Goal: Task Accomplishment & Management: Manage account settings

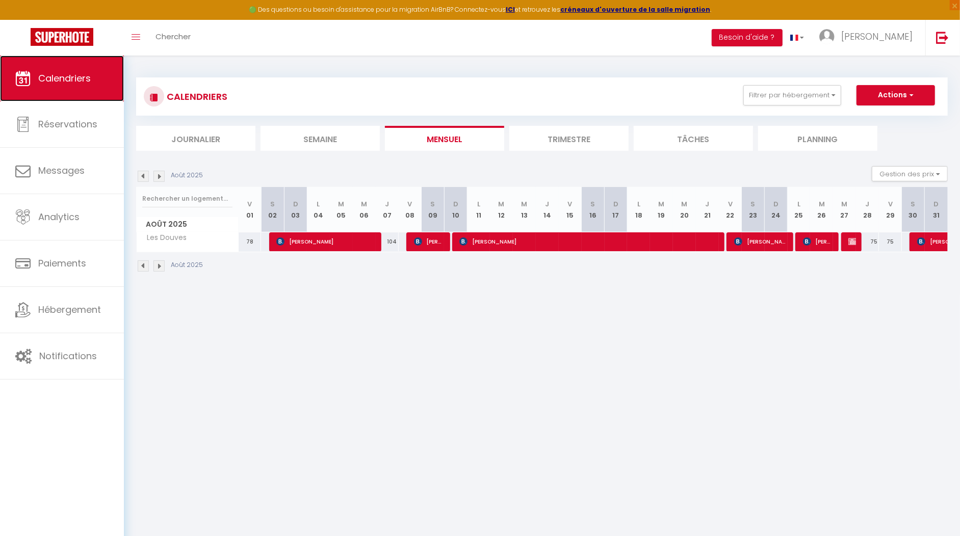
click at [74, 90] on link "Calendriers" at bounding box center [62, 79] width 124 height 46
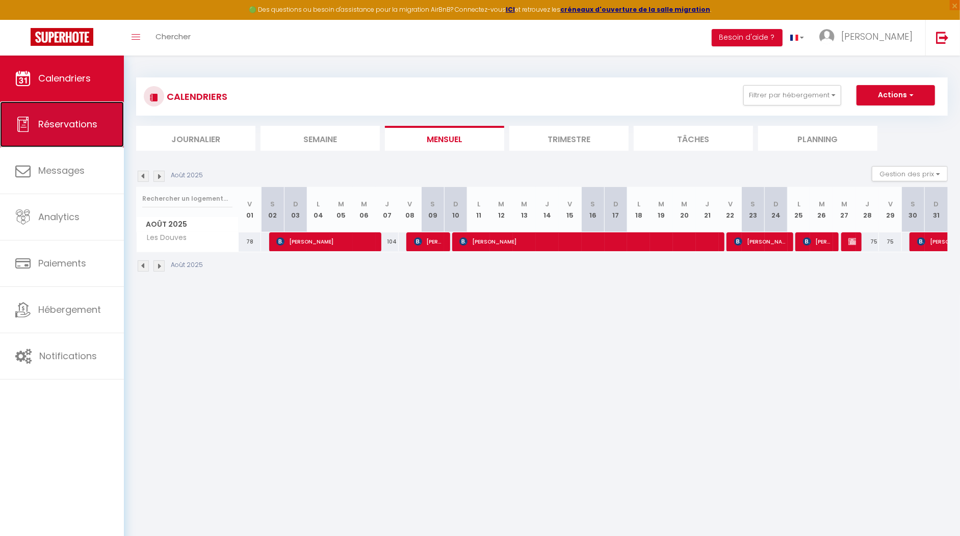
click at [68, 122] on span "Réservations" at bounding box center [67, 124] width 59 height 13
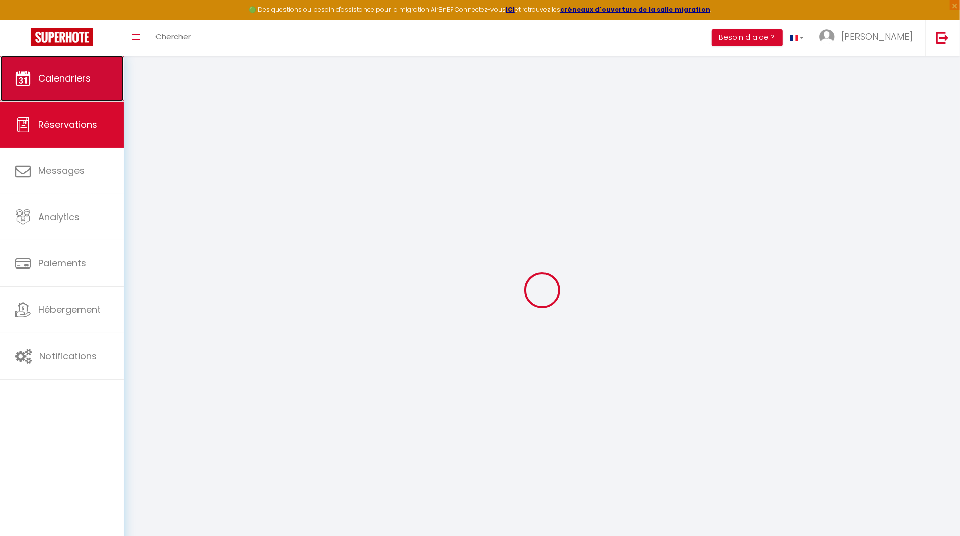
click at [62, 72] on span "Calendriers" at bounding box center [64, 78] width 53 height 13
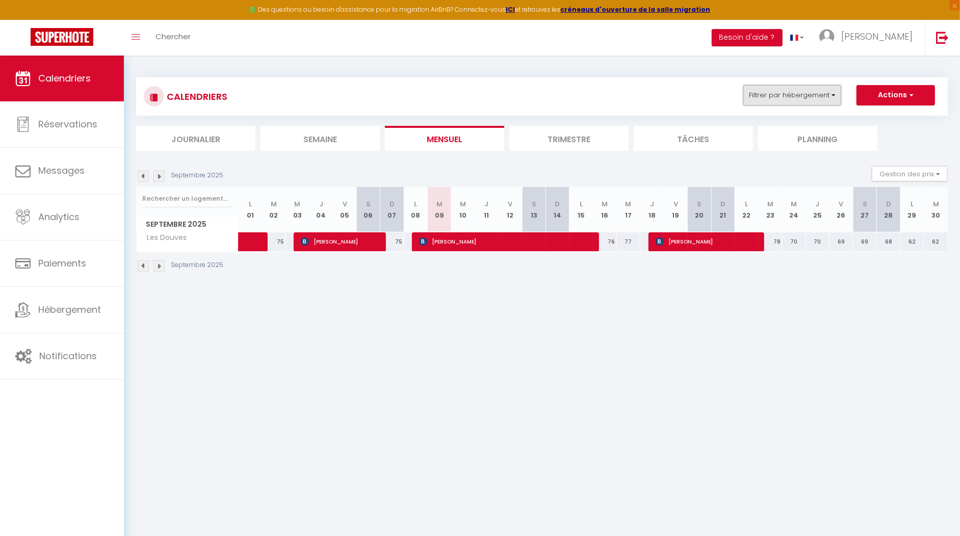
click at [815, 100] on button "Filtrer par hébergement" at bounding box center [792, 95] width 98 height 20
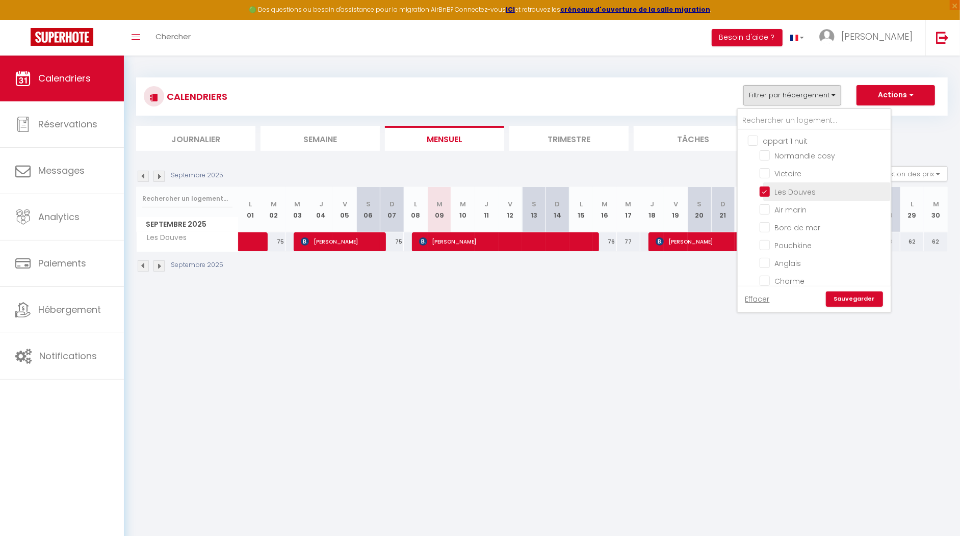
click at [766, 186] on input "Les Douves" at bounding box center [823, 191] width 127 height 10
checkbox input "false"
click at [873, 301] on link "Sauvegarder" at bounding box center [854, 299] width 57 height 15
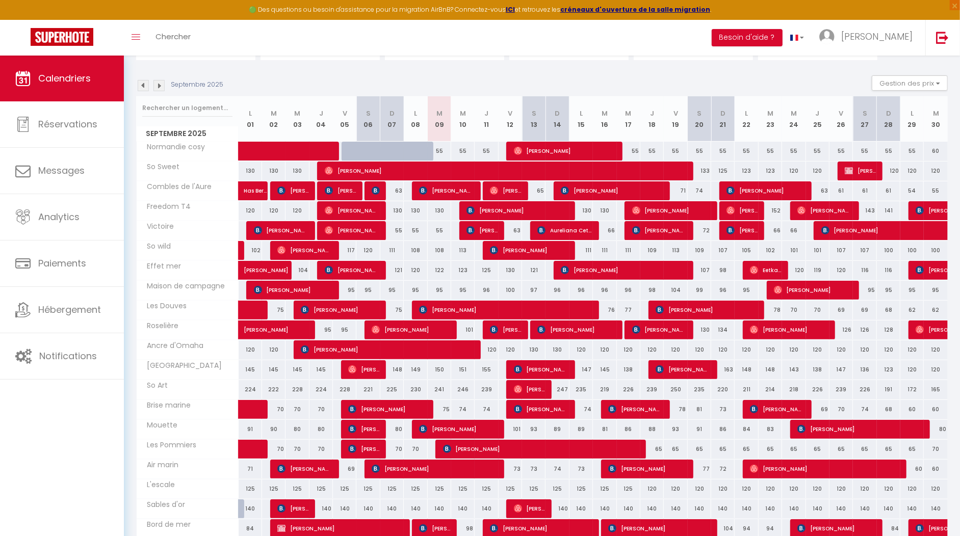
scroll to position [89, 0]
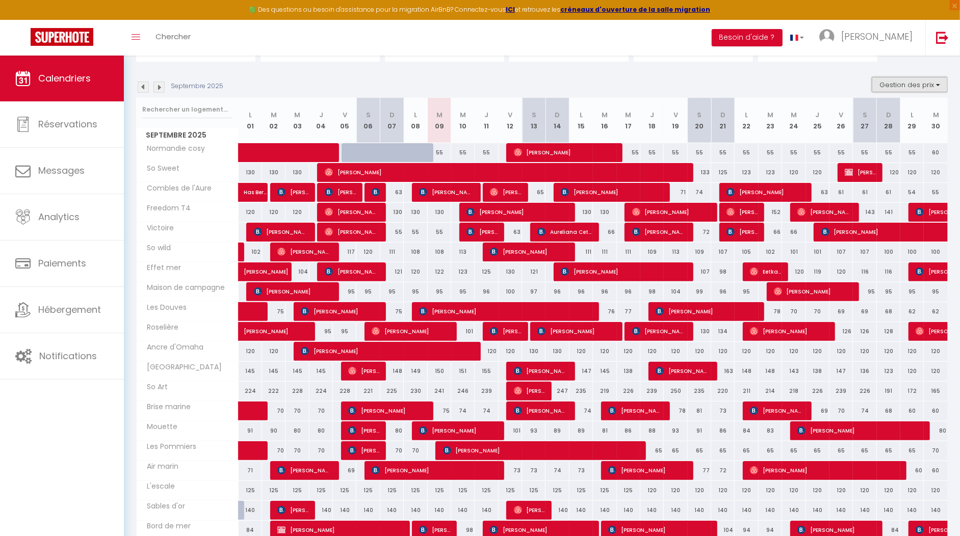
click at [915, 86] on button "Gestion des prix" at bounding box center [910, 84] width 76 height 15
click at [790, 70] on section "Septembre 2025 Gestion des prix Nb Nuits minimum Règles Disponibilité Septembre…" at bounding box center [542, 331] width 812 height 529
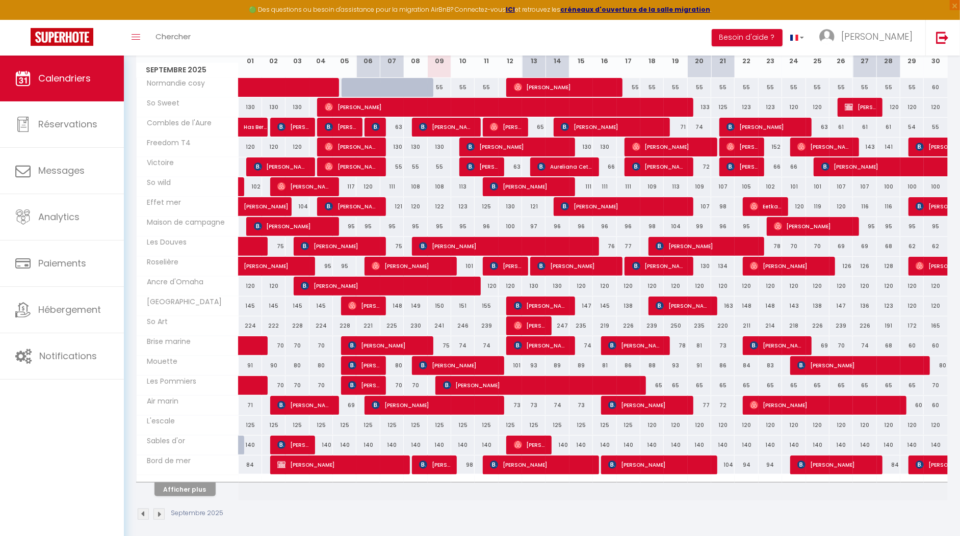
scroll to position [0, 0]
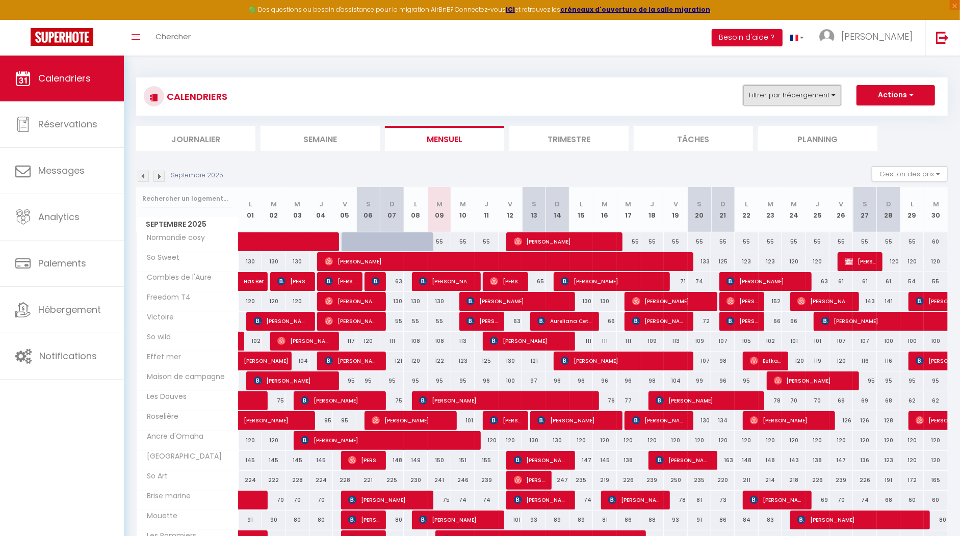
click at [823, 93] on button "Filtrer par hébergement" at bounding box center [792, 95] width 98 height 20
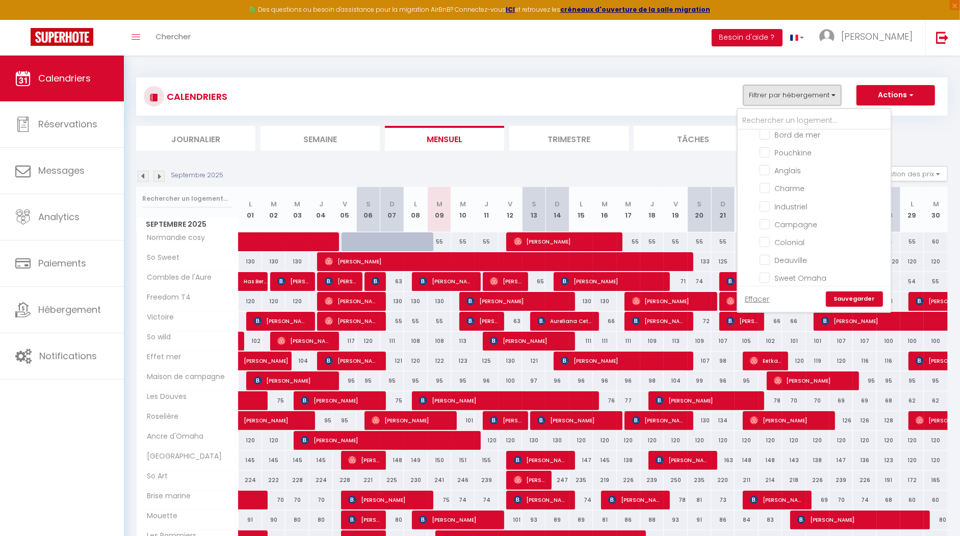
scroll to position [965, 0]
click at [780, 122] on input "text" at bounding box center [814, 121] width 153 height 18
type input "p"
checkbox input "false"
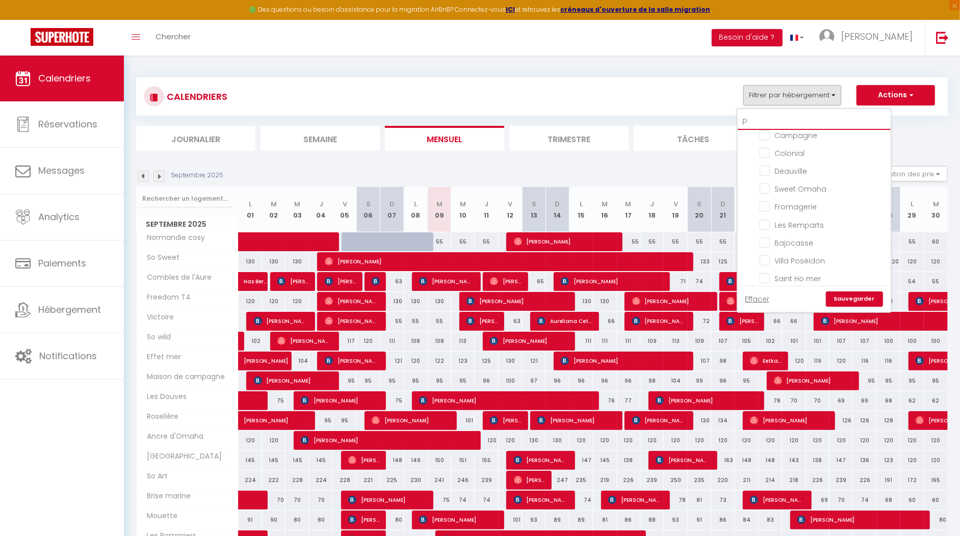
checkbox input "false"
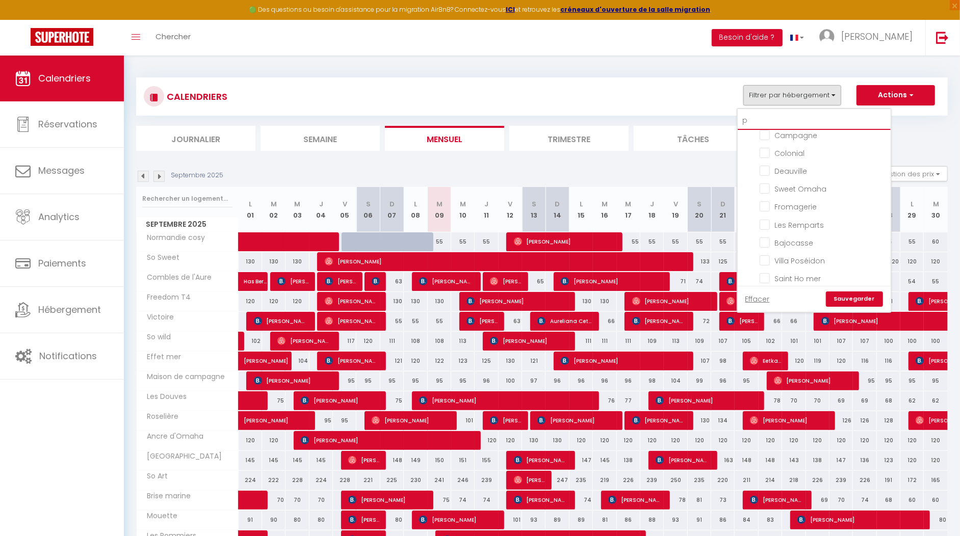
checkbox input "false"
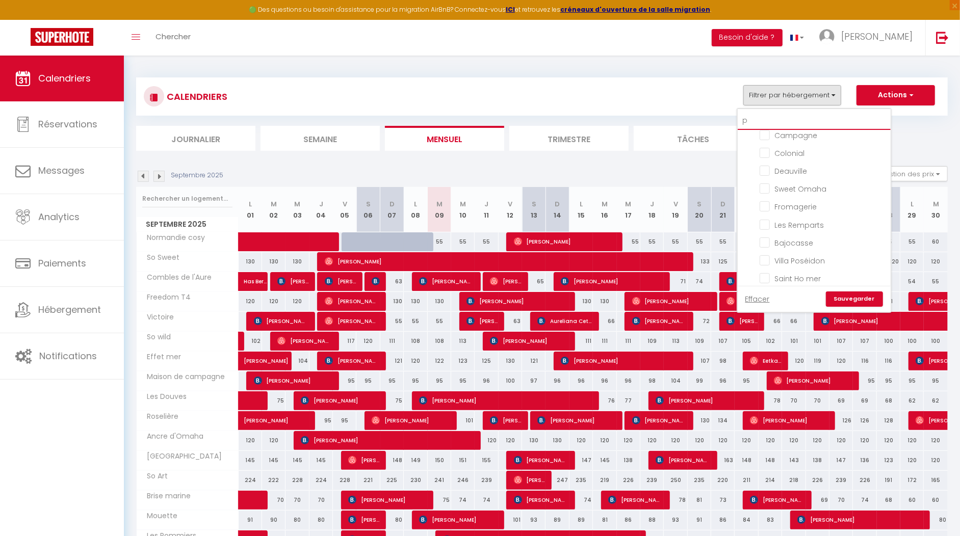
checkbox input "false"
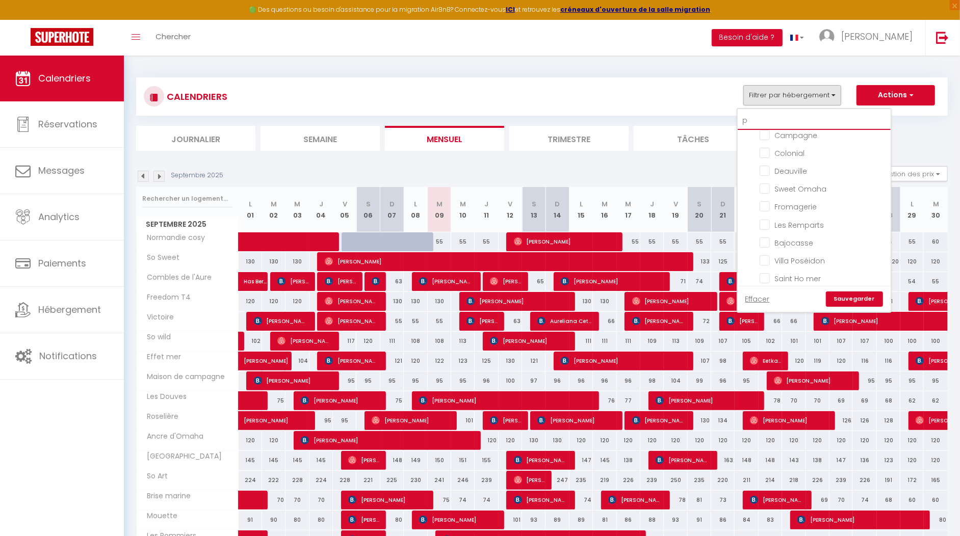
checkbox input "false"
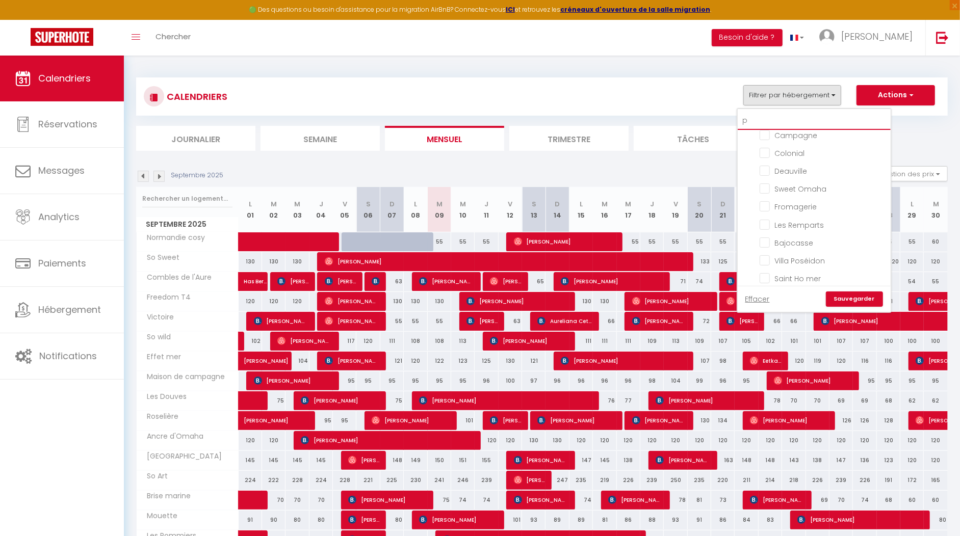
checkbox input "false"
type input "po"
checkbox input "false"
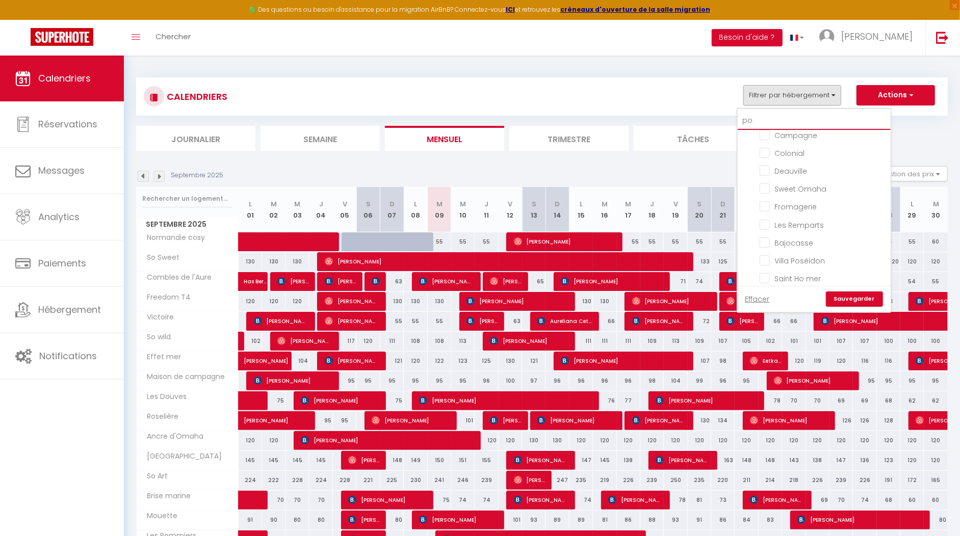
checkbox input "false"
type input "pos"
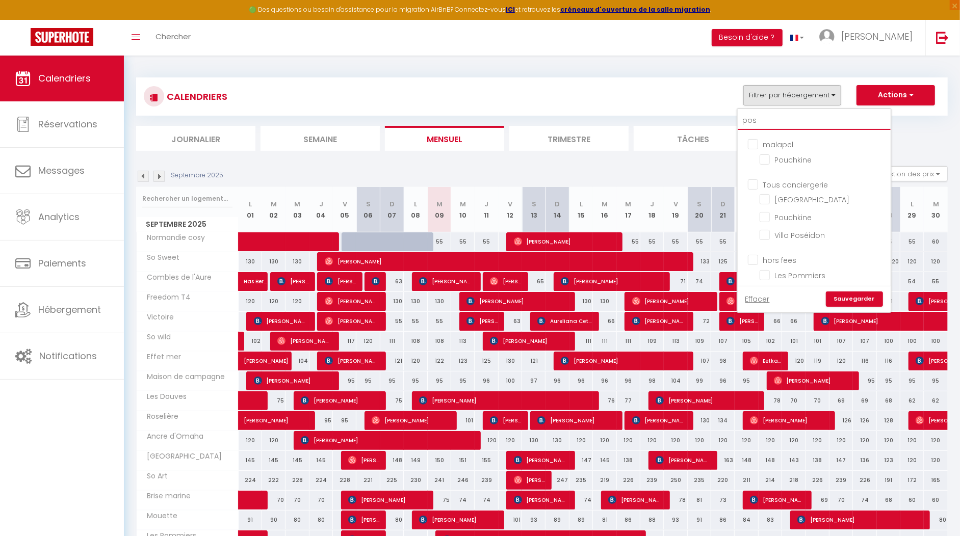
checkbox input "false"
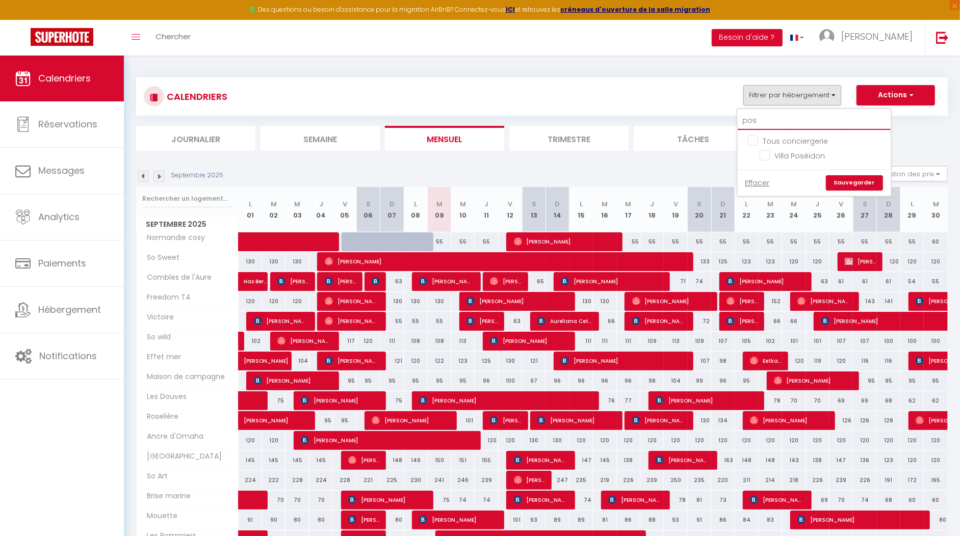
scroll to position [0, 0]
type input "pos"
click at [780, 158] on input "Villa Poséidon" at bounding box center [823, 155] width 127 height 10
checkbox input "true"
click at [843, 185] on link "Sauvegarder" at bounding box center [854, 182] width 57 height 15
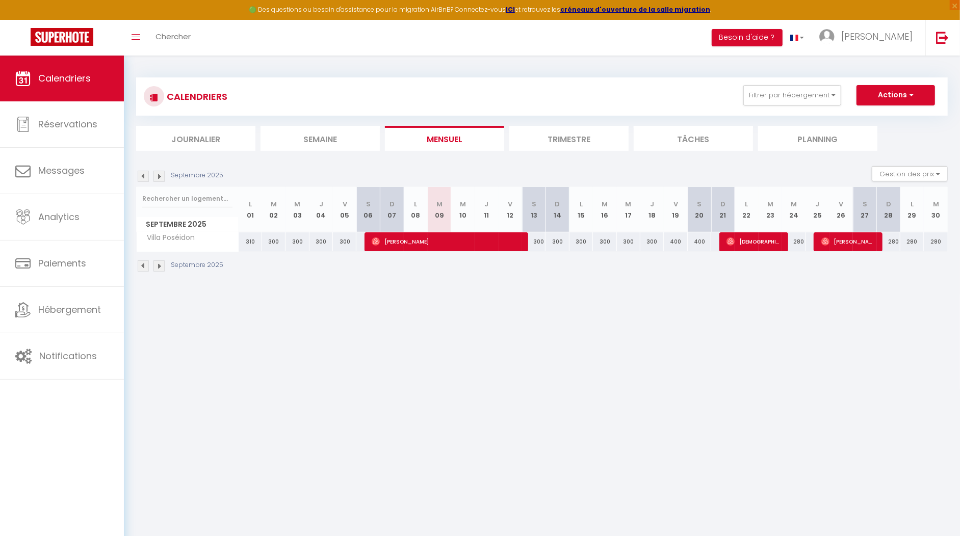
click at [142, 178] on img at bounding box center [143, 176] width 11 height 11
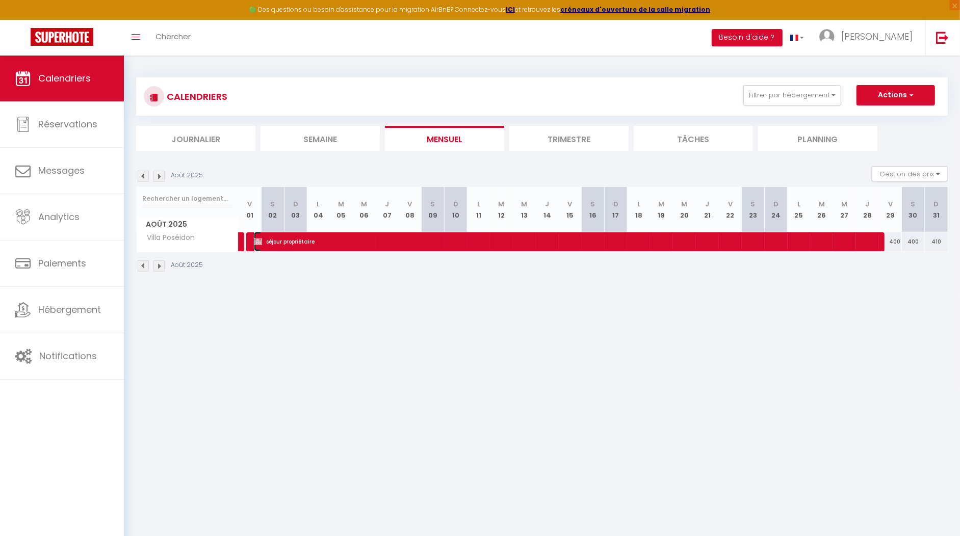
click at [273, 240] on span "séjour propriétaire" at bounding box center [567, 241] width 627 height 19
select select "OK"
select select "KO"
select select "0"
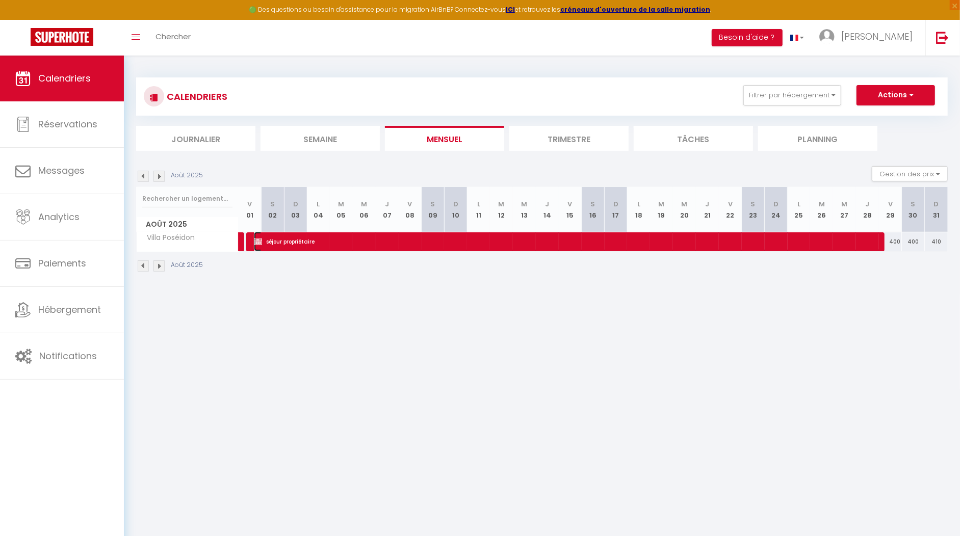
select select "1"
select select
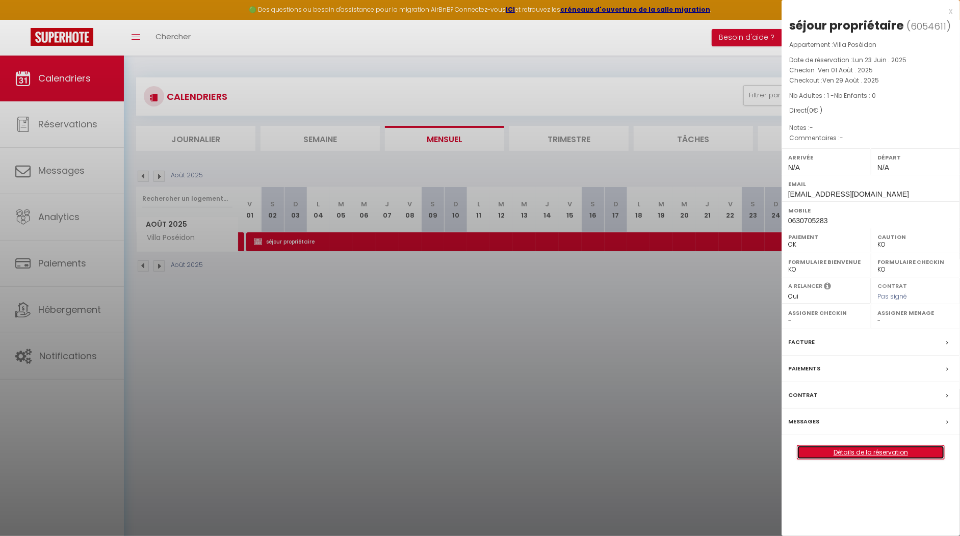
click at [870, 452] on link "Détails de la réservation" at bounding box center [870, 452] width 147 height 13
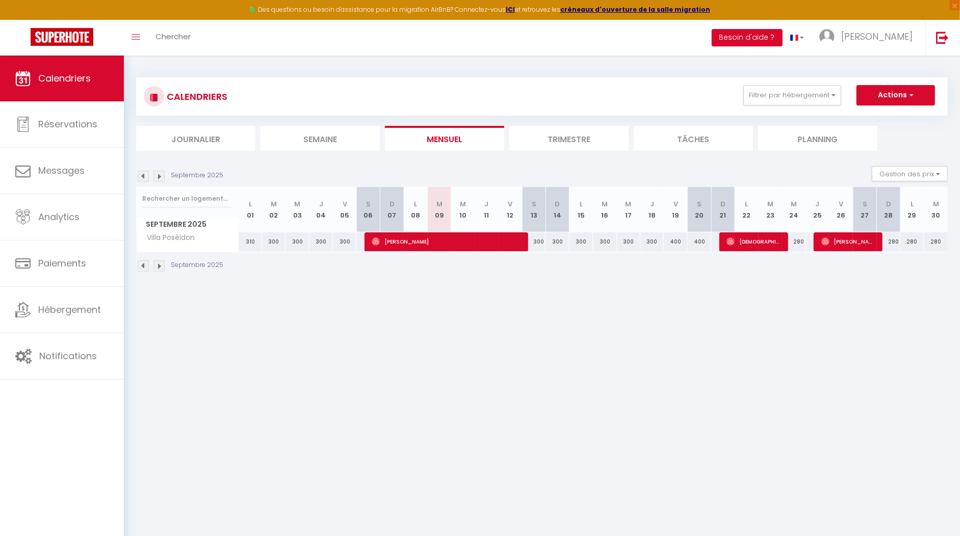
click at [146, 175] on img at bounding box center [143, 176] width 11 height 11
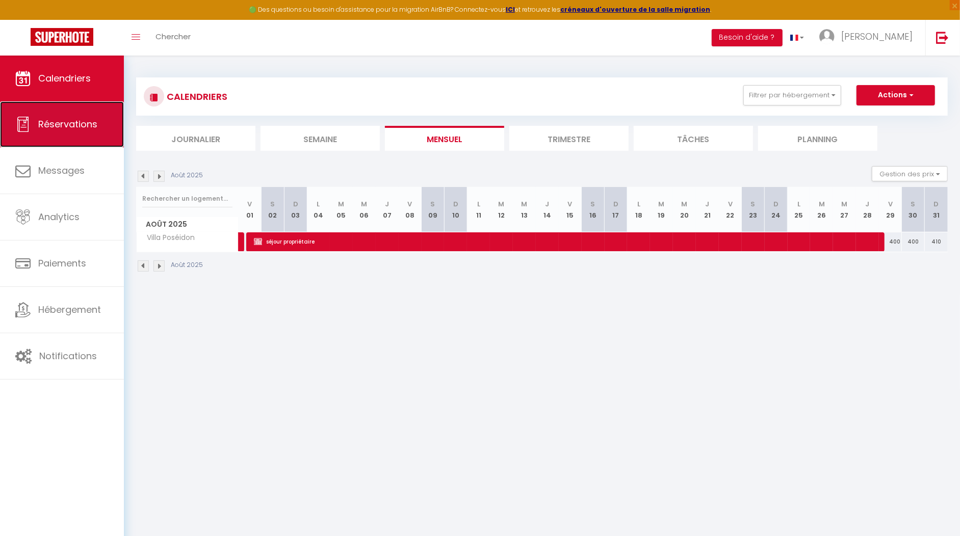
click at [69, 133] on link "Réservations" at bounding box center [62, 124] width 124 height 46
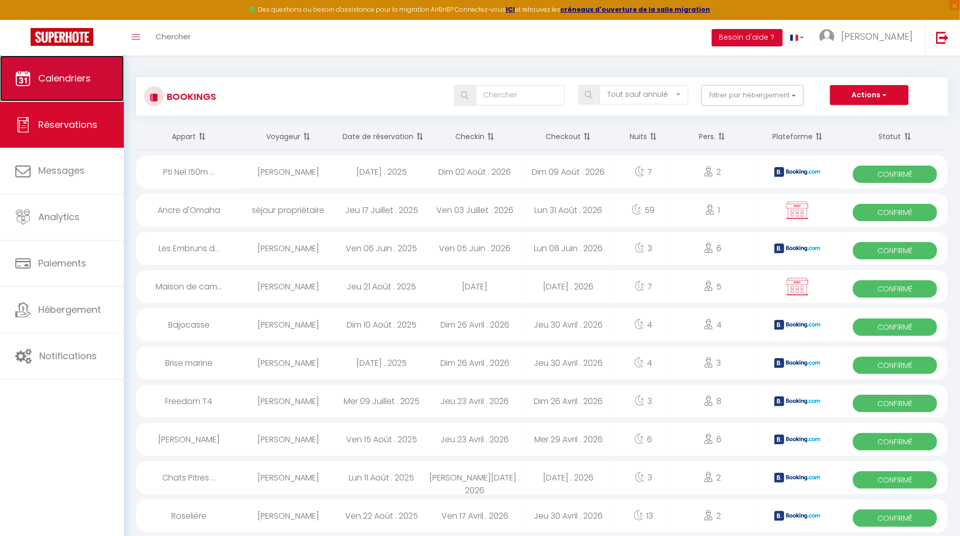
click at [62, 86] on link "Calendriers" at bounding box center [62, 79] width 124 height 46
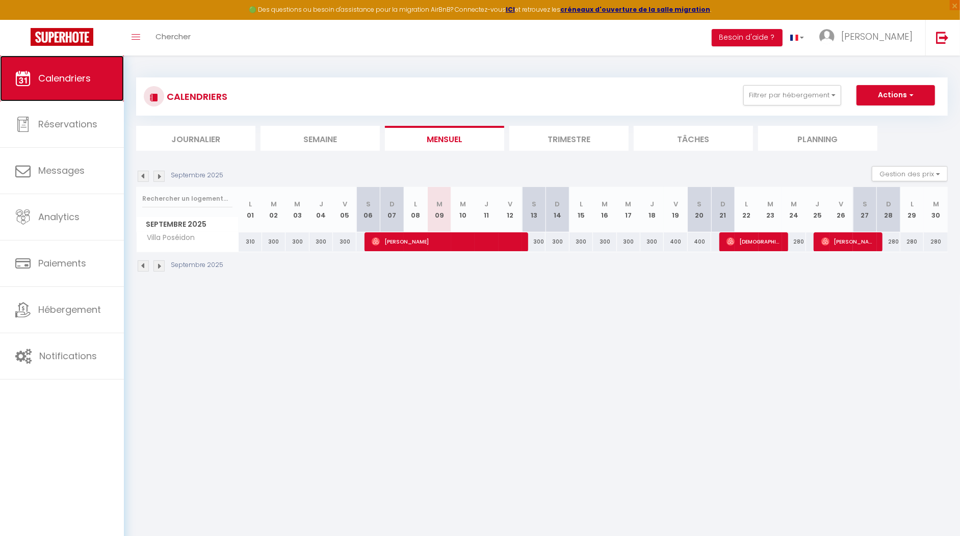
click at [88, 84] on span "Calendriers" at bounding box center [64, 78] width 53 height 13
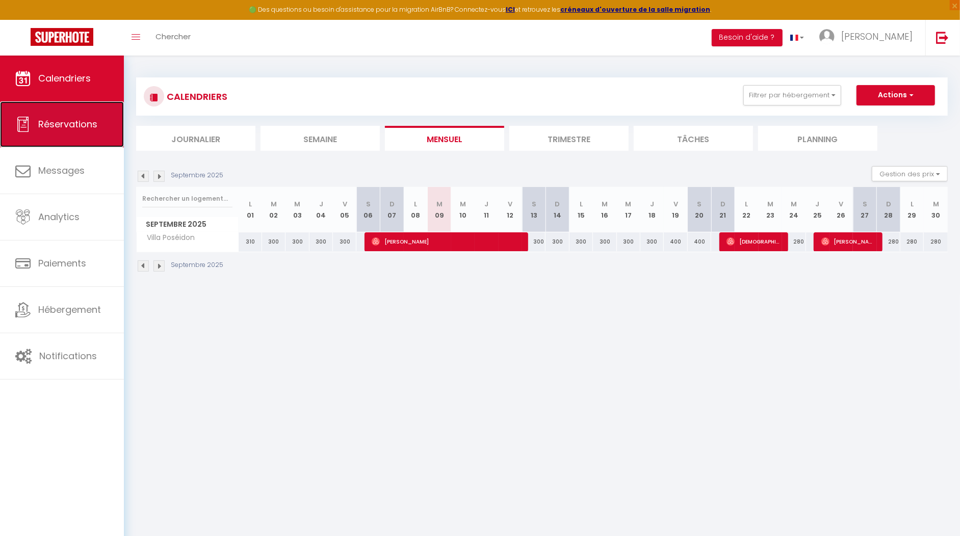
click at [64, 119] on span "Réservations" at bounding box center [67, 124] width 59 height 13
select select "not_cancelled"
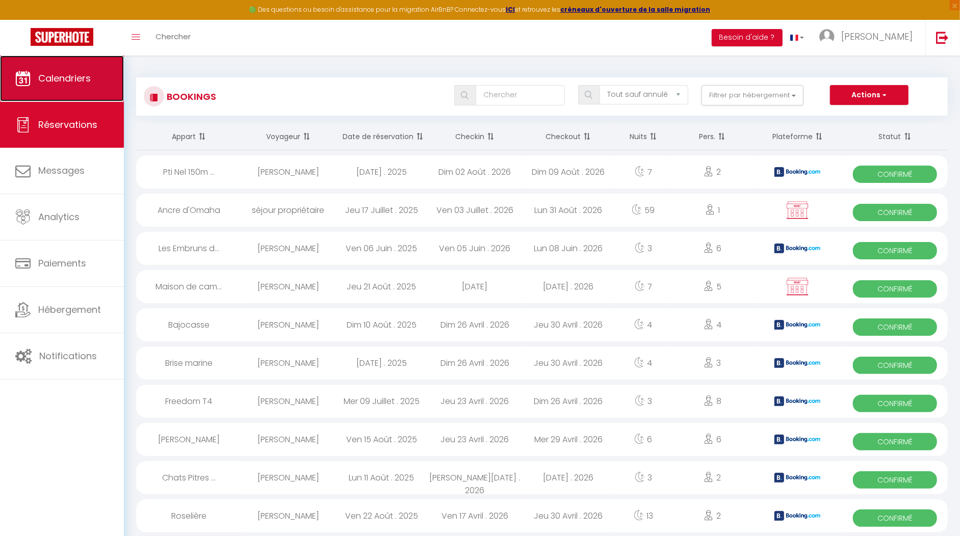
click at [88, 78] on span "Calendriers" at bounding box center [64, 78] width 53 height 13
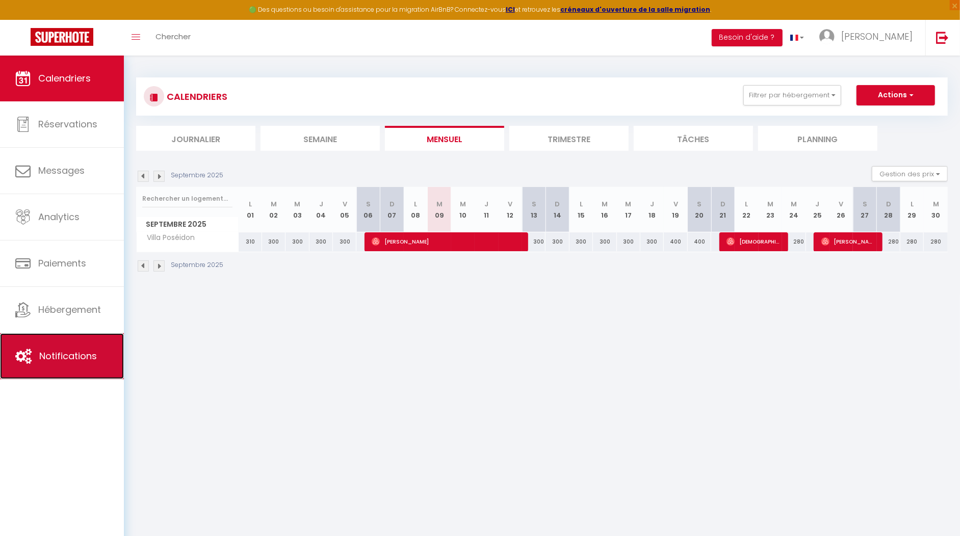
click at [49, 354] on span "Notifications" at bounding box center [68, 356] width 58 height 13
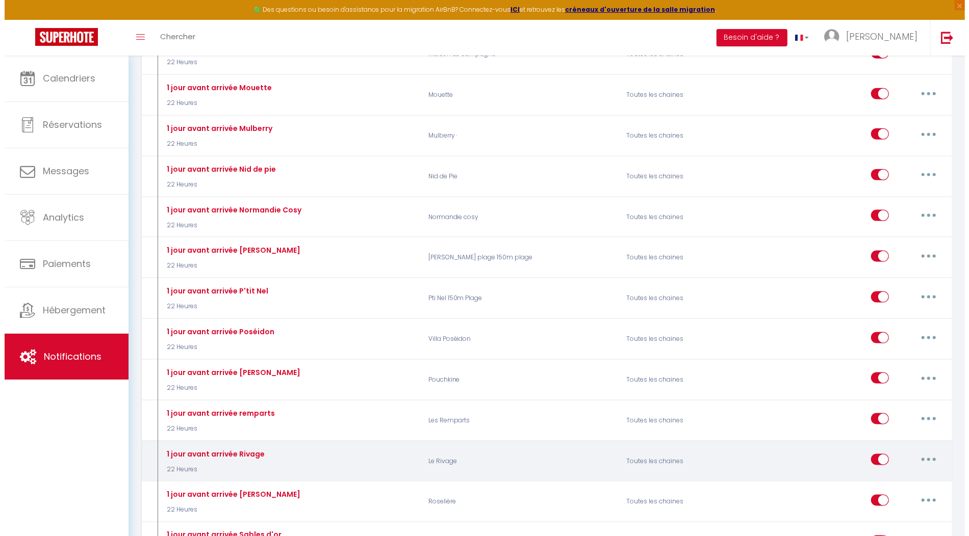
scroll to position [3788, 0]
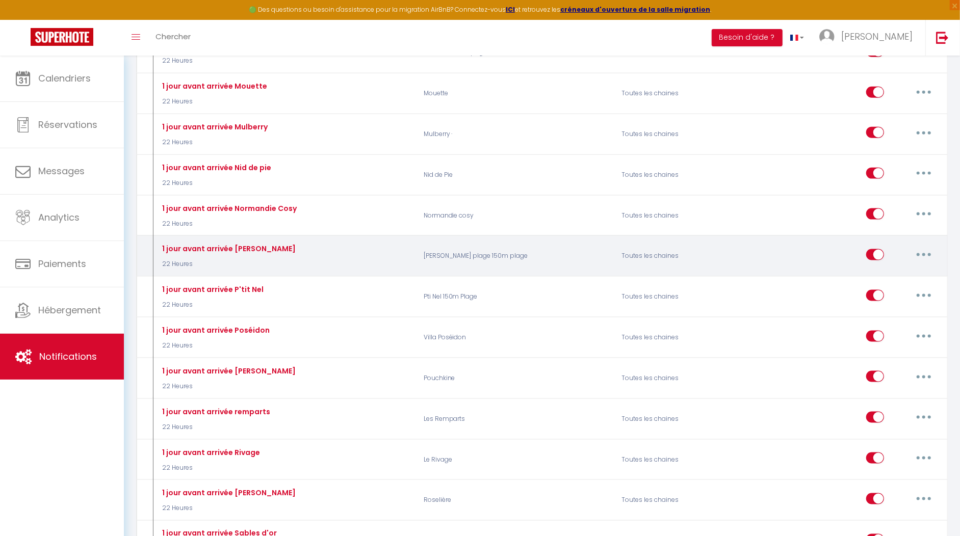
click at [917, 247] on button "button" at bounding box center [924, 255] width 29 height 16
click at [881, 269] on link "Editer" at bounding box center [897, 277] width 75 height 17
type input "1 jour avant arrivée [PERSON_NAME]"
select select "22 Heures"
select select "if_booking_is_paid"
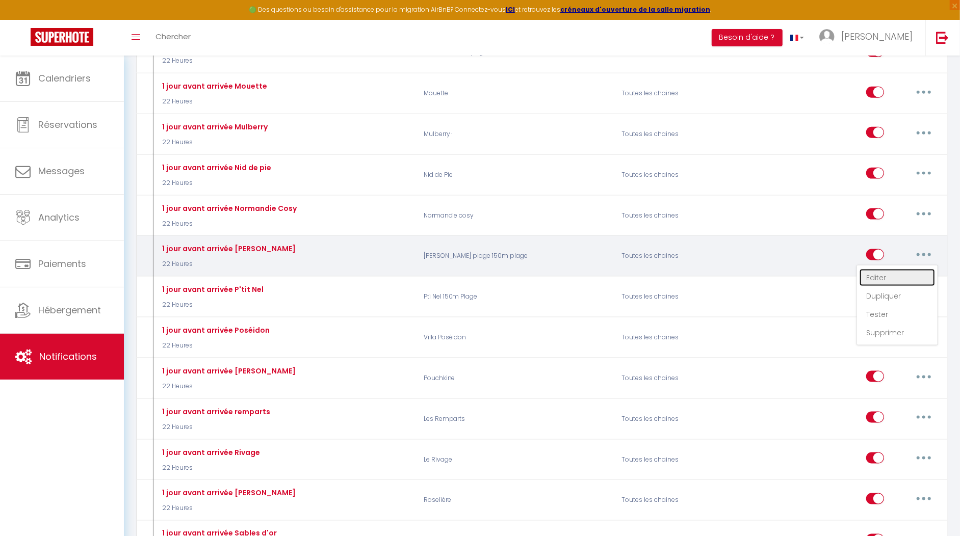
checkbox input "true"
checkbox input "false"
radio input "true"
type input "Préparez votre arrivée à [GEOGRAPHIC_DATA]"
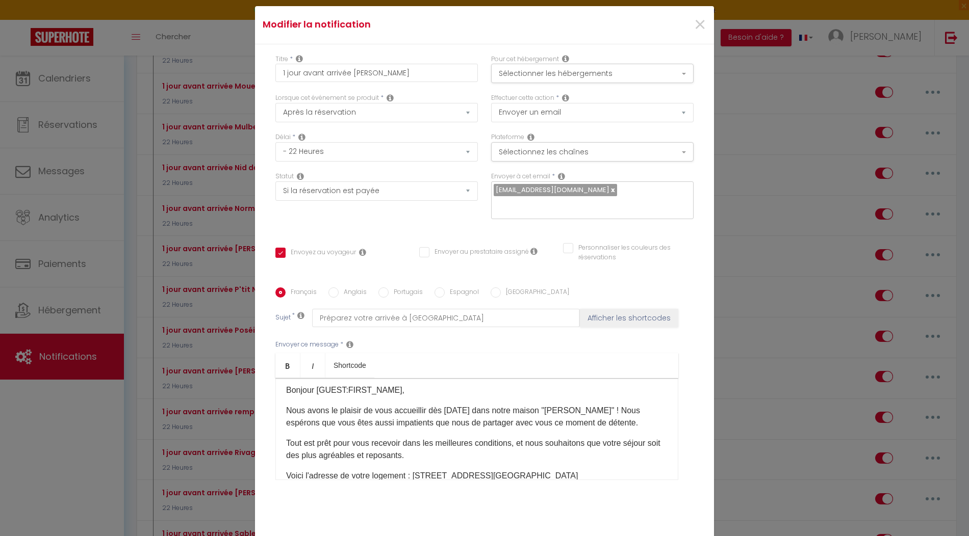
scroll to position [0, 0]
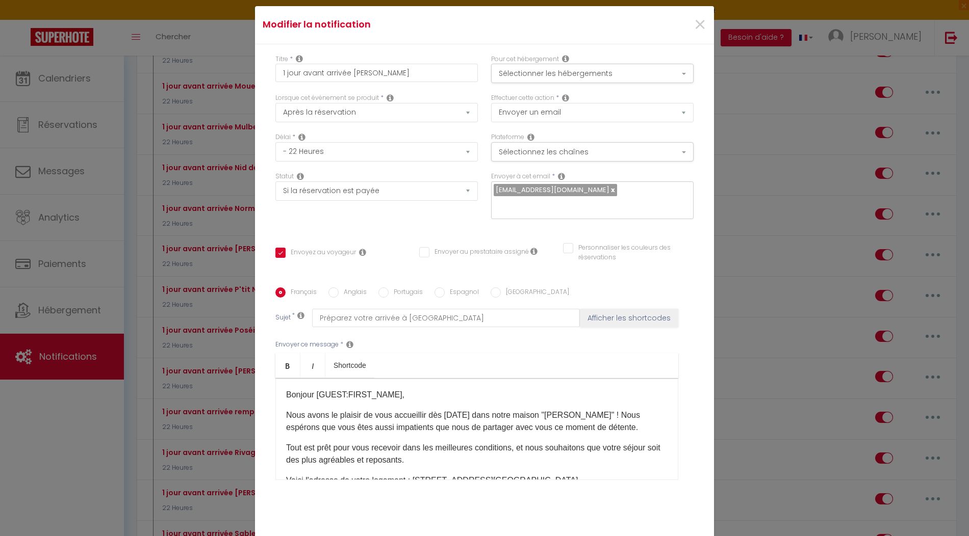
click at [303, 409] on p "Nous avons le plaisir de vous accueillir dès [DATE] dans notre maison "[PERSON_…" at bounding box center [476, 421] width 381 height 24
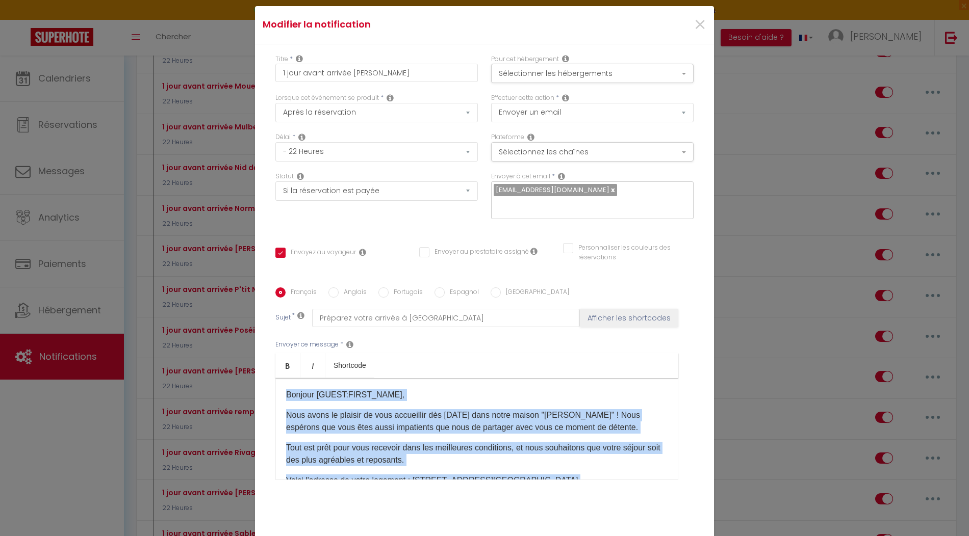
copy div "Loremip [DOLOR:SITAM_CONS], Adip elits do eiusmod te inci utlaboreet dol magnaa…"
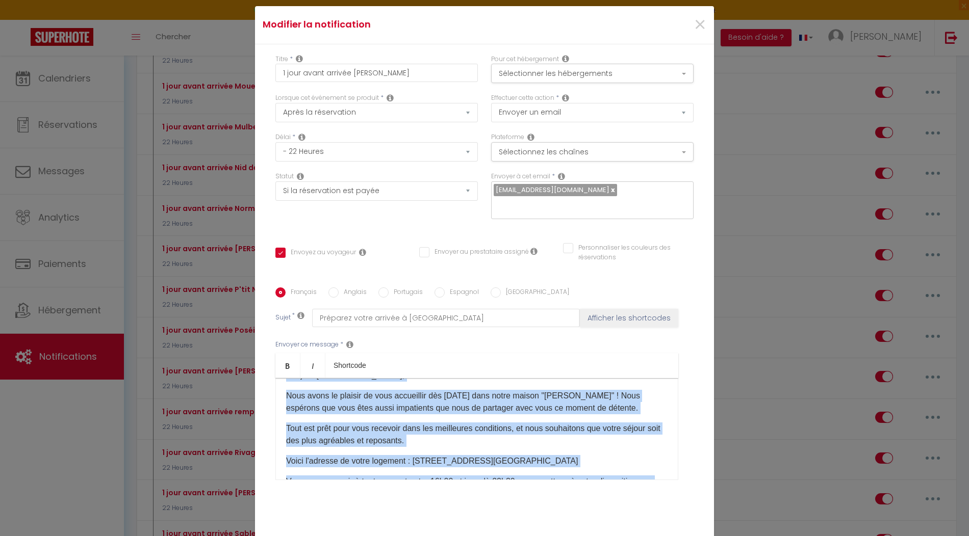
scroll to position [41, 0]
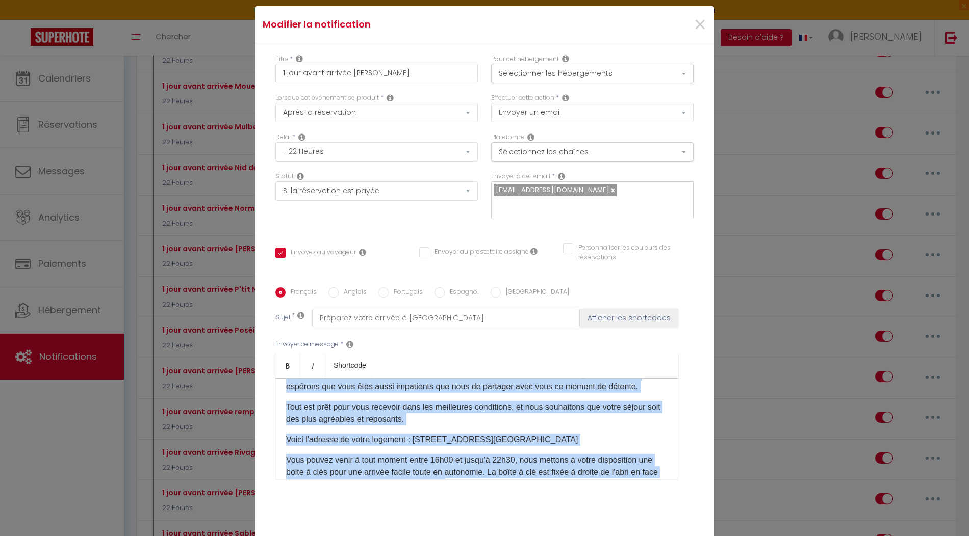
click at [492, 461] on p "Vous pouvez venir à tout moment entre 16h00 et jusqu'à 22h30, nous mettons à vo…" at bounding box center [476, 472] width 381 height 37
copy div "Loremip [DOLOR:SITAM_CONS], Adip elits do eiusmod te inci utlaboreet dol magnaa…"
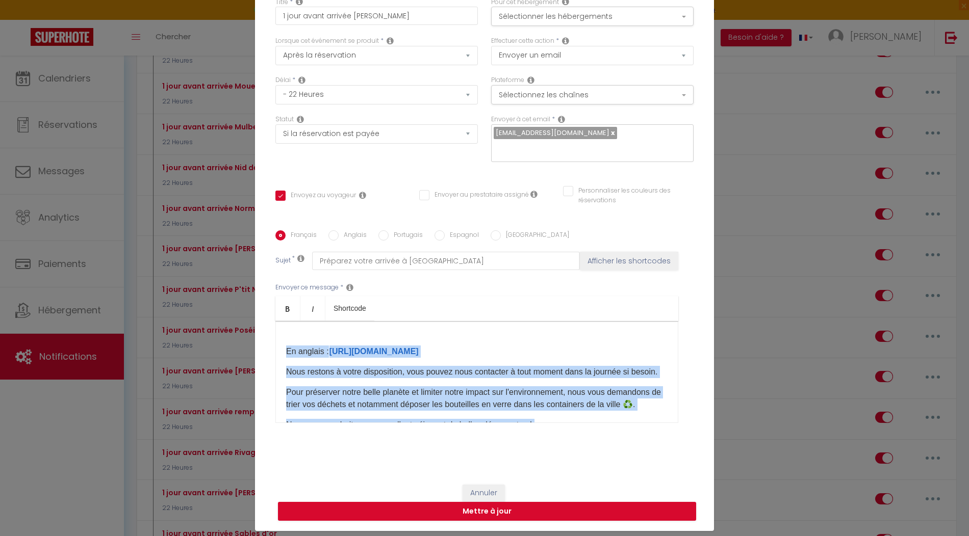
scroll to position [480, 0]
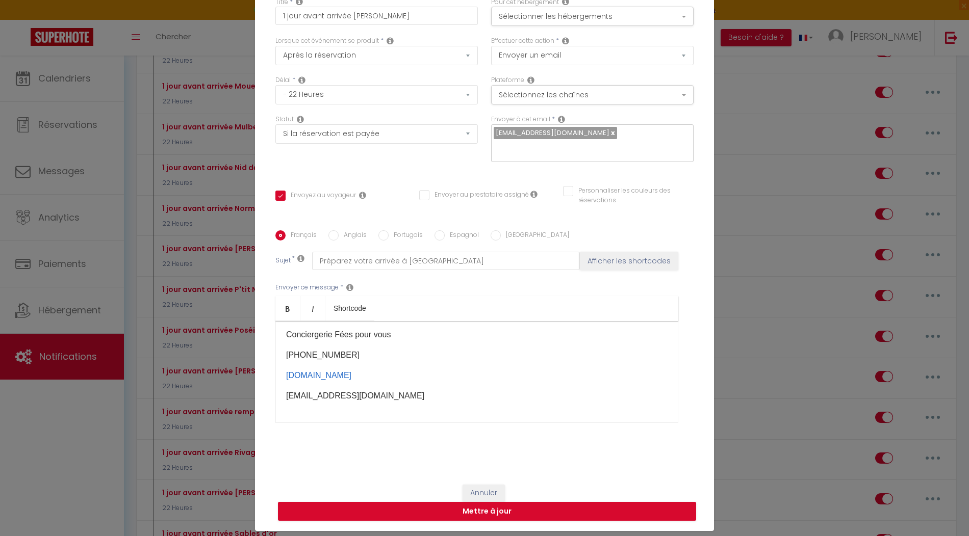
click at [765, 261] on div "Modifier la notification × Titre * 1 jour avant arrivée [PERSON_NAME] plage Pou…" at bounding box center [484, 268] width 969 height 536
click at [765, 262] on div "Modifier la notification × Titre * 1 jour avant arrivée [PERSON_NAME] plage Pou…" at bounding box center [484, 268] width 969 height 536
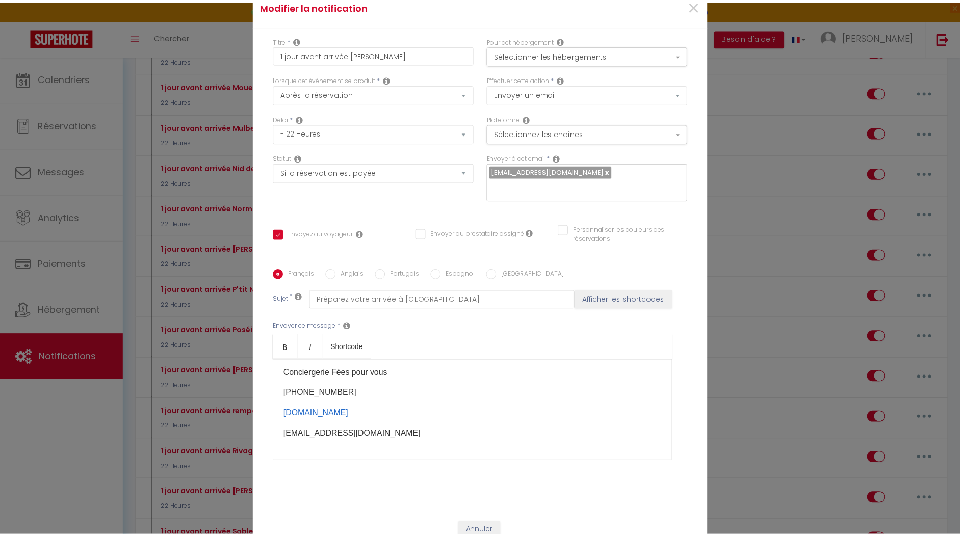
scroll to position [0, 0]
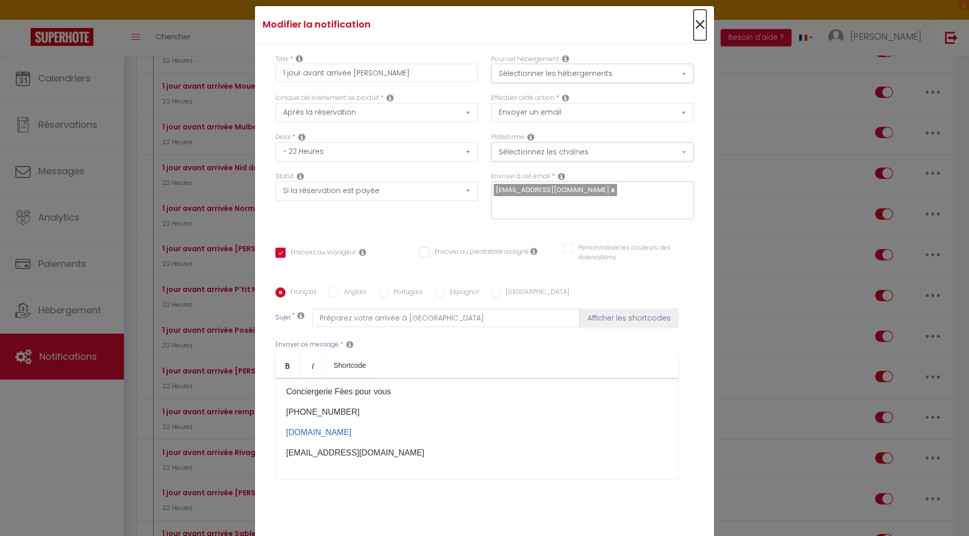
click at [697, 31] on span "×" at bounding box center [699, 25] width 13 height 31
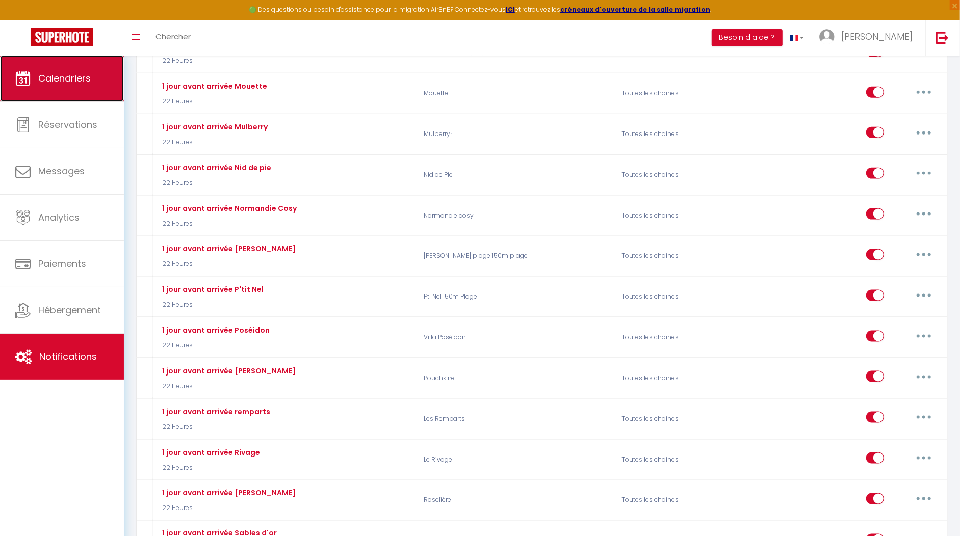
click at [65, 85] on link "Calendriers" at bounding box center [62, 79] width 124 height 46
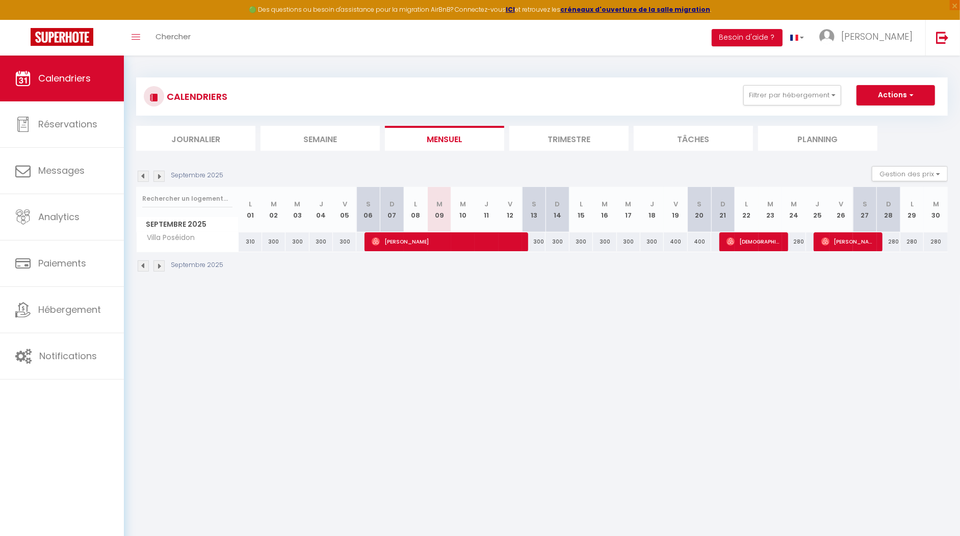
click at [191, 235] on span "Villa Poséidon" at bounding box center [168, 237] width 60 height 11
click at [202, 201] on input "text" at bounding box center [187, 199] width 90 height 18
type input "so sweet"
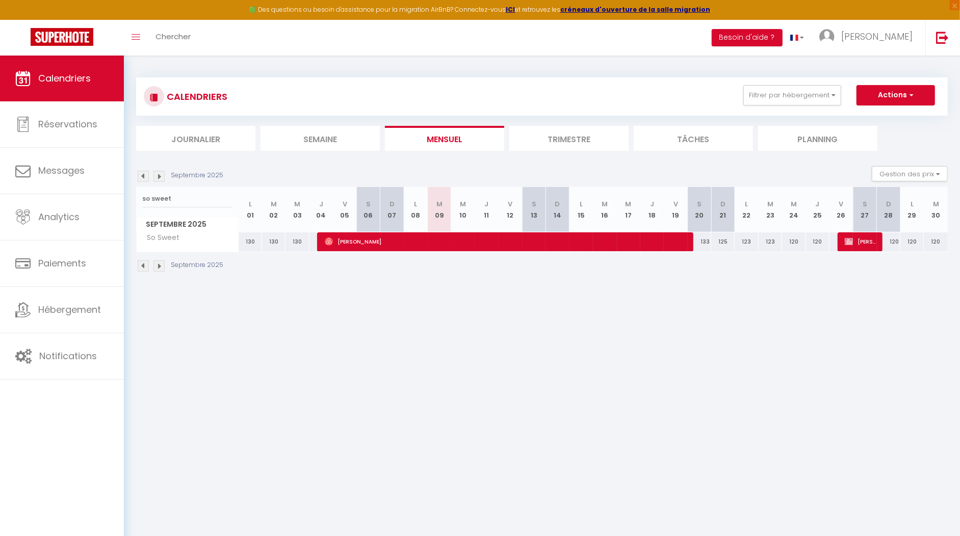
click at [434, 329] on body "🟢 Des questions ou besoin d'assistance pour la migration AirBnB? Connectez-vous…" at bounding box center [480, 324] width 960 height 536
click at [354, 245] on span "[PERSON_NAME]" at bounding box center [504, 241] width 359 height 19
select select "OK"
select select "0"
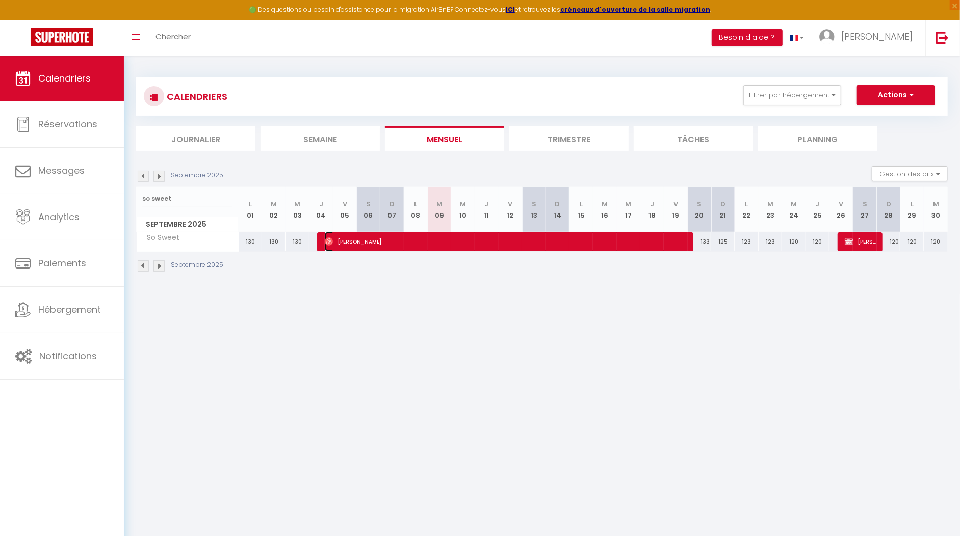
select select "0"
select select "1"
select select
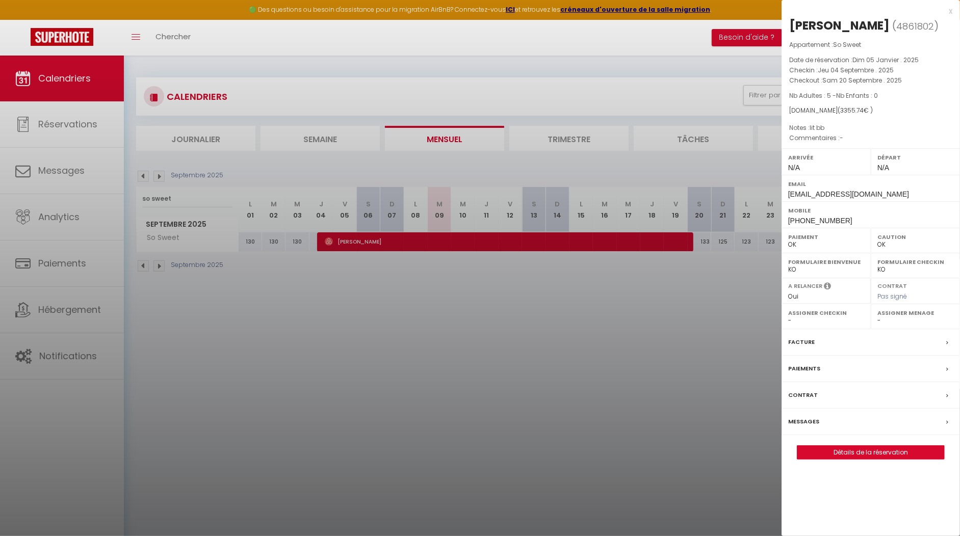
click at [828, 419] on div "Messages" at bounding box center [871, 422] width 178 height 27
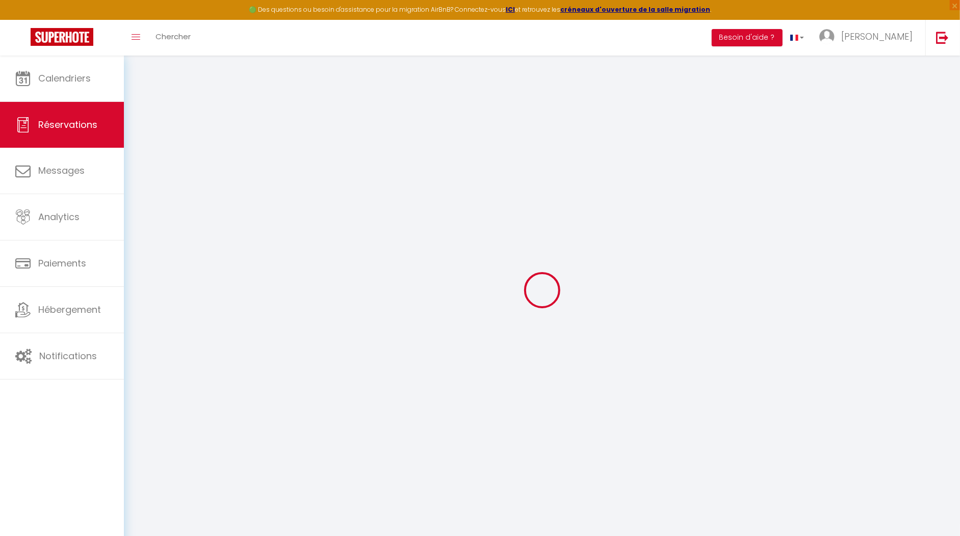
select select
checkbox input "false"
select select
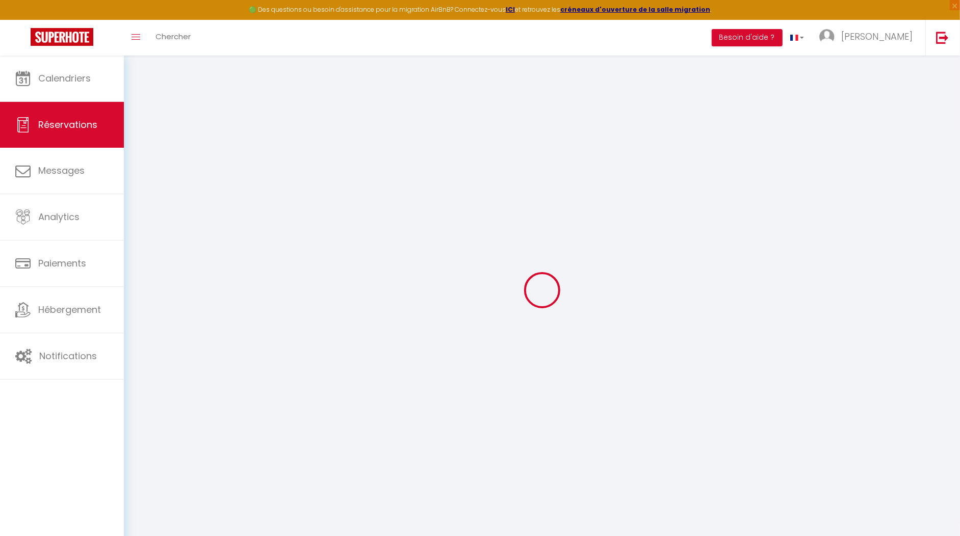
checkbox input "false"
type textarea "lit bb"
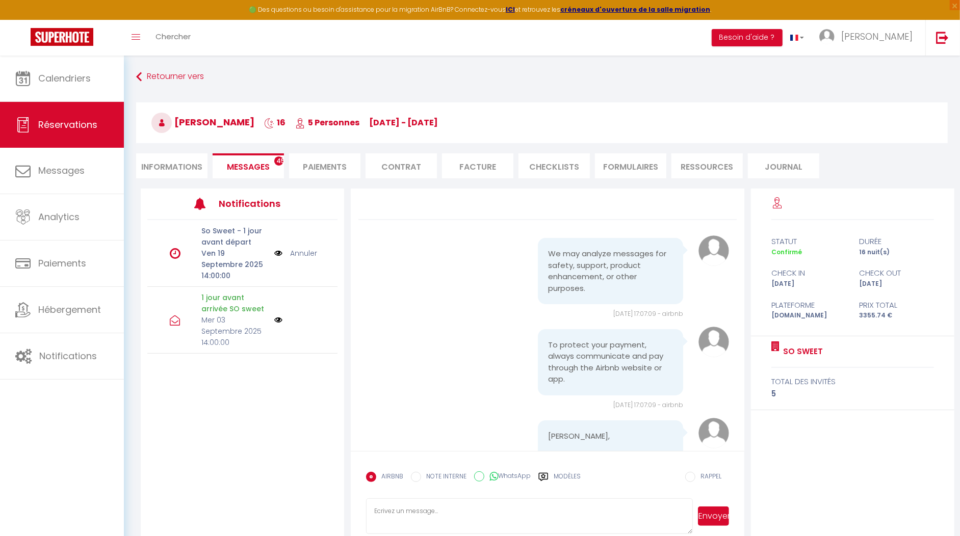
scroll to position [6552, 0]
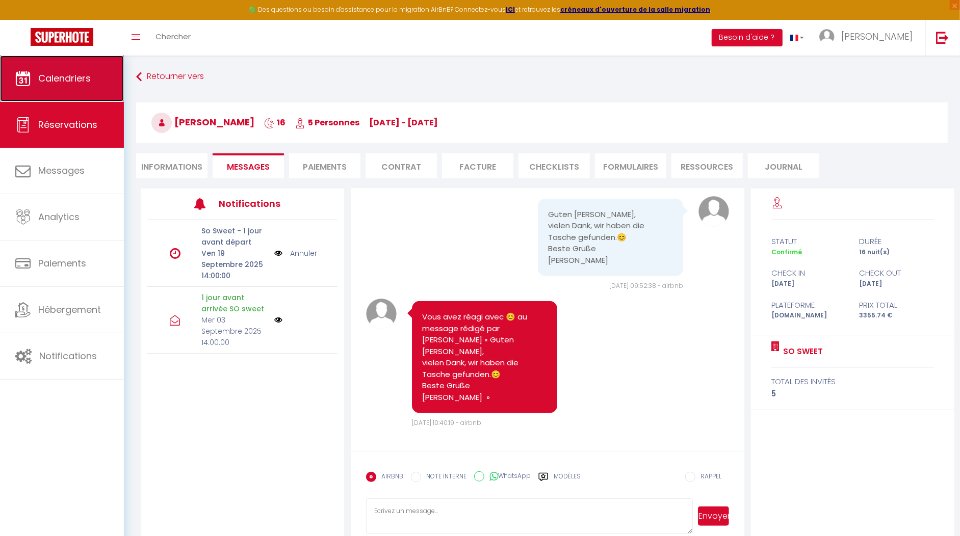
click at [50, 82] on span "Calendriers" at bounding box center [64, 78] width 53 height 13
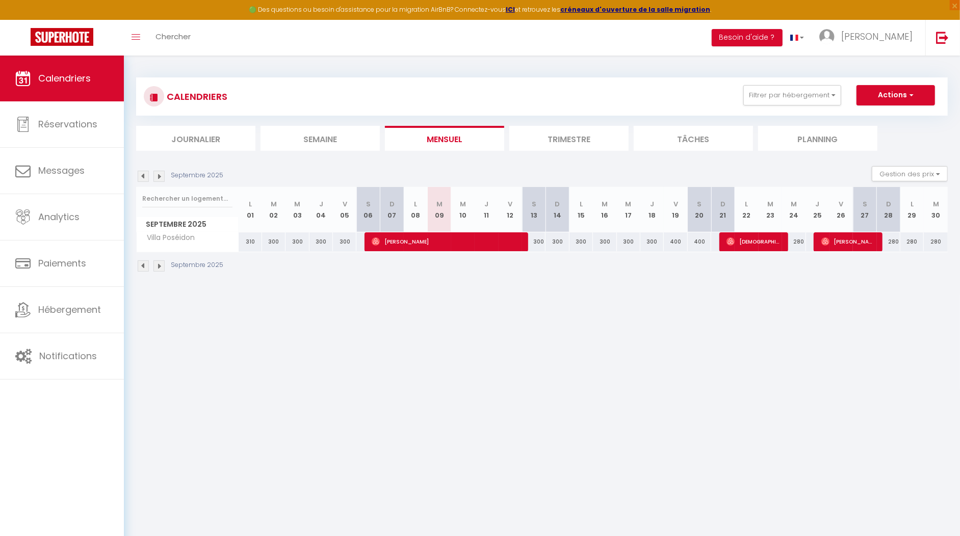
click at [483, 416] on body "🟢 Des questions ou besoin d'assistance pour la migration AirBnB? Connectez-vous…" at bounding box center [480, 324] width 960 height 536
